Goal: Task Accomplishment & Management: Complete application form

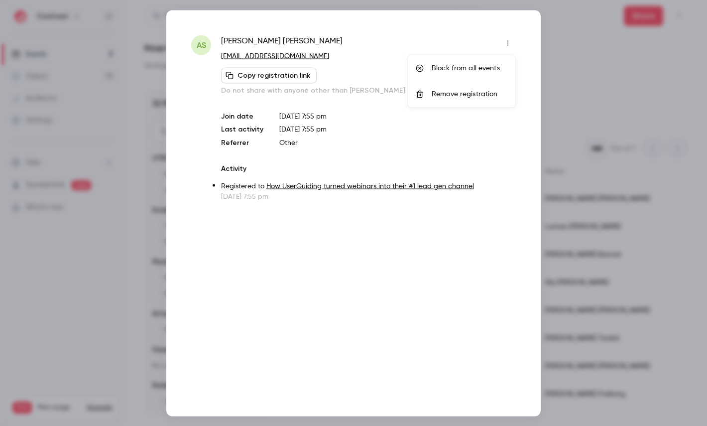
click at [181, 118] on div at bounding box center [353, 213] width 707 height 426
click at [126, 67] on div at bounding box center [353, 213] width 707 height 426
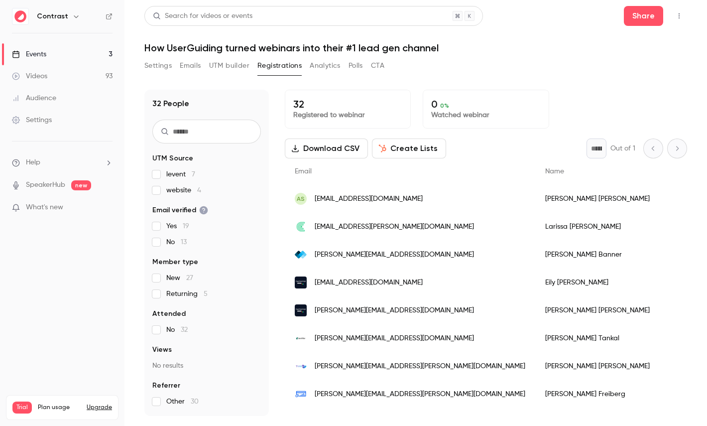
click at [72, 19] on icon "button" at bounding box center [76, 16] width 8 height 8
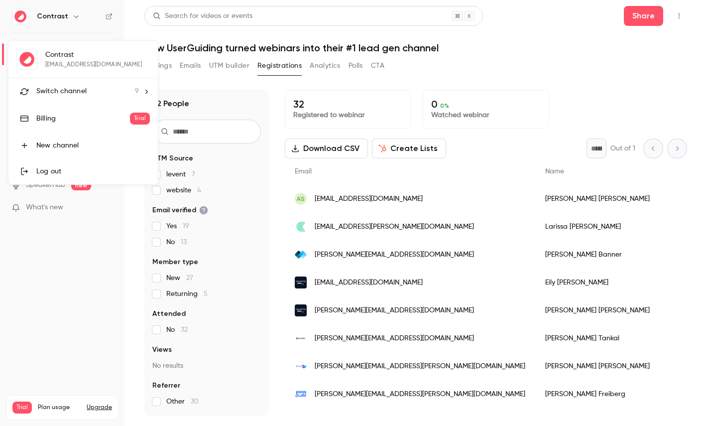
click at [69, 92] on span "Switch channel" at bounding box center [61, 91] width 50 height 10
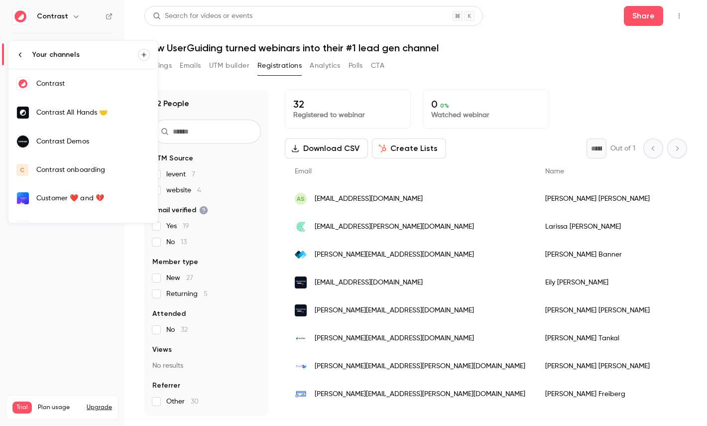
click at [99, 137] on div "Contrast Demos" at bounding box center [93, 141] width 114 height 10
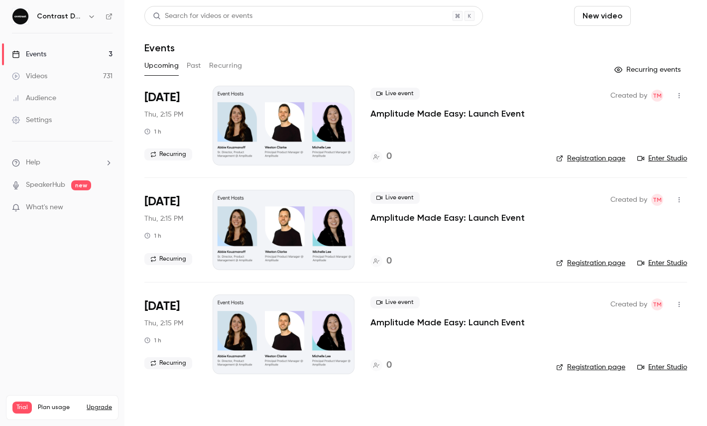
click at [664, 25] on button "Schedule" at bounding box center [661, 16] width 52 height 20
click at [629, 44] on div "One time event" at bounding box center [641, 43] width 76 height 10
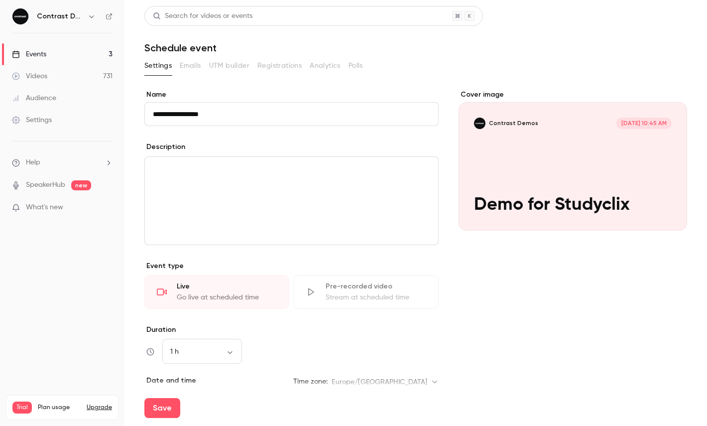
type input "**********"
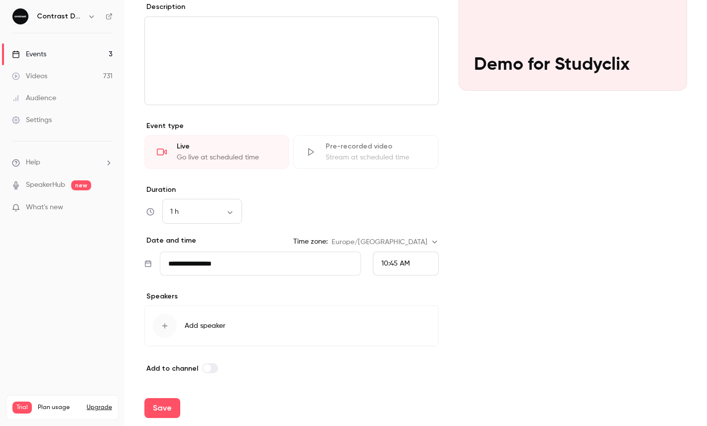
click at [400, 262] on span "10:45 AM" at bounding box center [396, 263] width 28 height 7
click at [402, 226] on div "12:00 PM" at bounding box center [406, 222] width 49 height 10
click at [493, 222] on div "Cover image Contrast Demos [DATE] 12:00 PM Demo for Studyclix" at bounding box center [573, 162] width 229 height 424
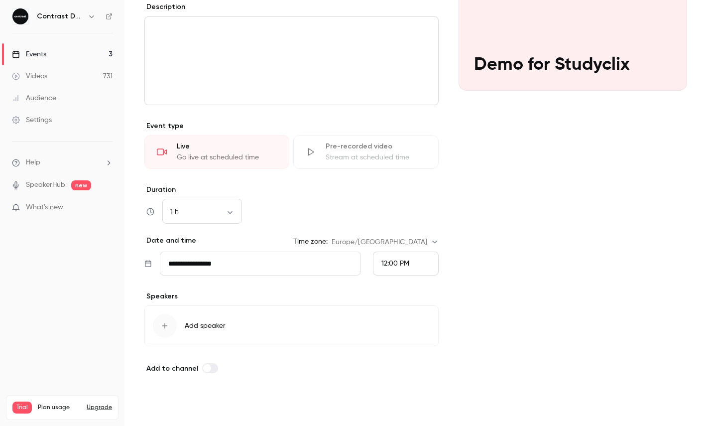
click at [158, 405] on button "Save" at bounding box center [162, 408] width 36 height 20
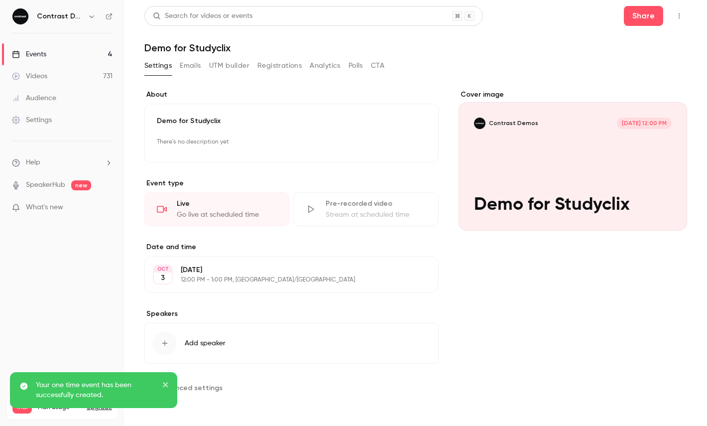
click at [679, 24] on div "Share" at bounding box center [655, 16] width 63 height 20
click at [679, 22] on button "button" at bounding box center [679, 16] width 16 height 16
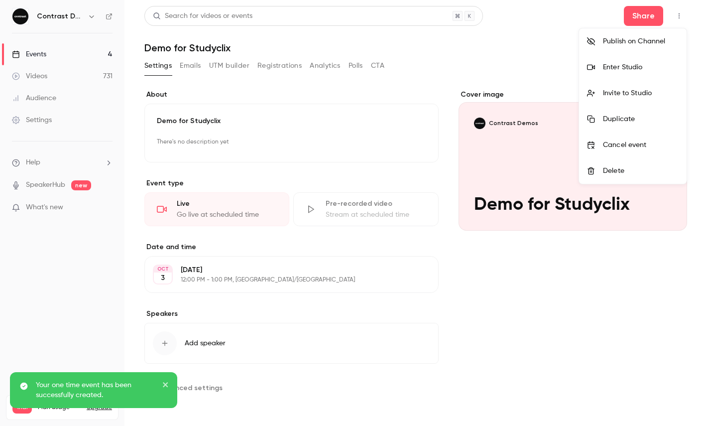
click at [645, 71] on div "Enter Studio" at bounding box center [641, 67] width 76 height 10
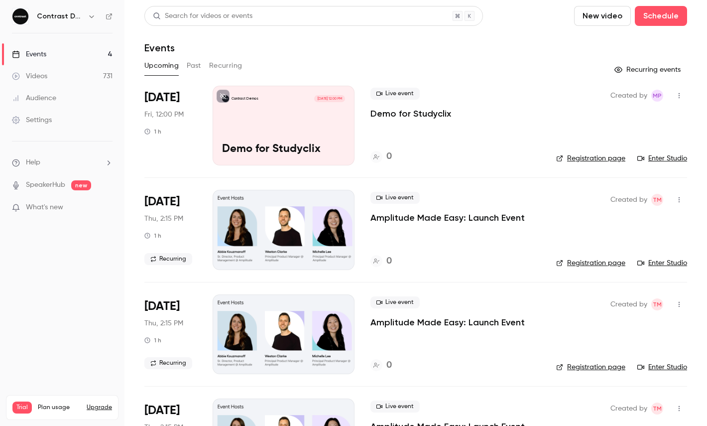
click at [93, 15] on icon "button" at bounding box center [92, 16] width 8 height 8
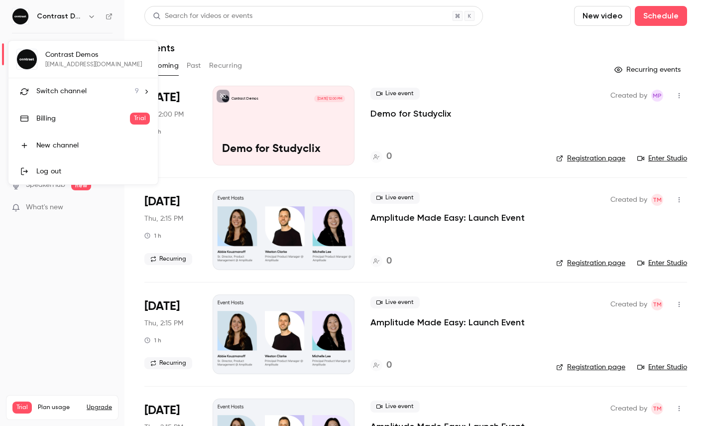
click at [90, 83] on li "Switch channel 9" at bounding box center [82, 91] width 149 height 26
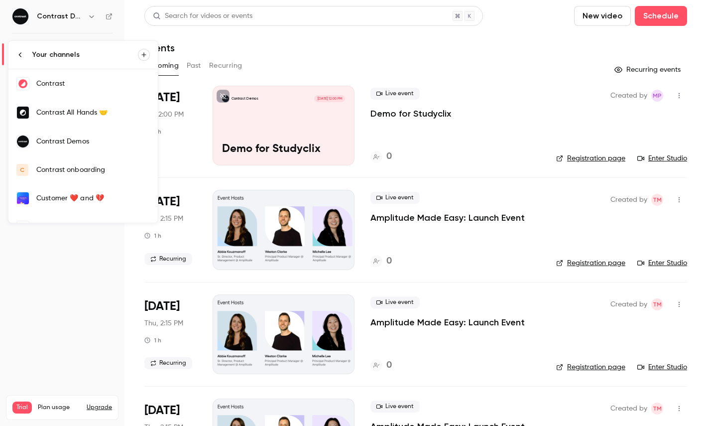
click at [74, 77] on link "Contrast" at bounding box center [82, 83] width 149 height 29
